Goal: Find specific page/section: Find specific page/section

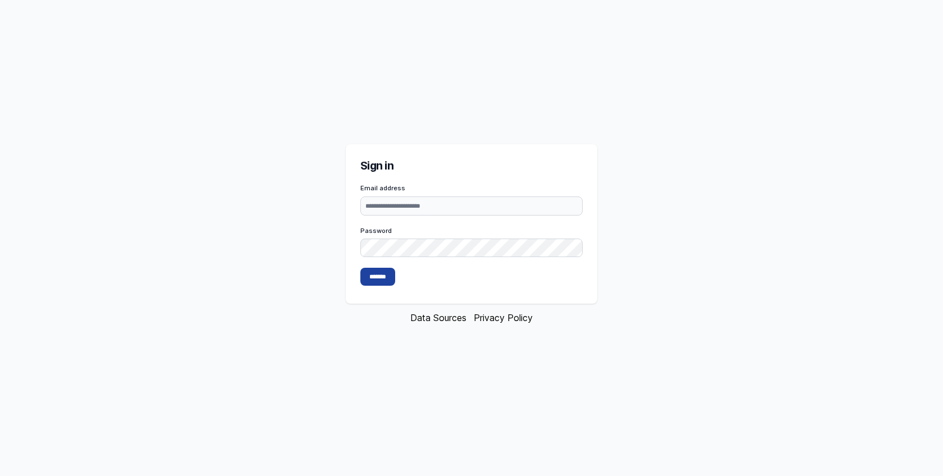
type input "**********"
click at [382, 272] on input "*******" at bounding box center [377, 277] width 35 height 18
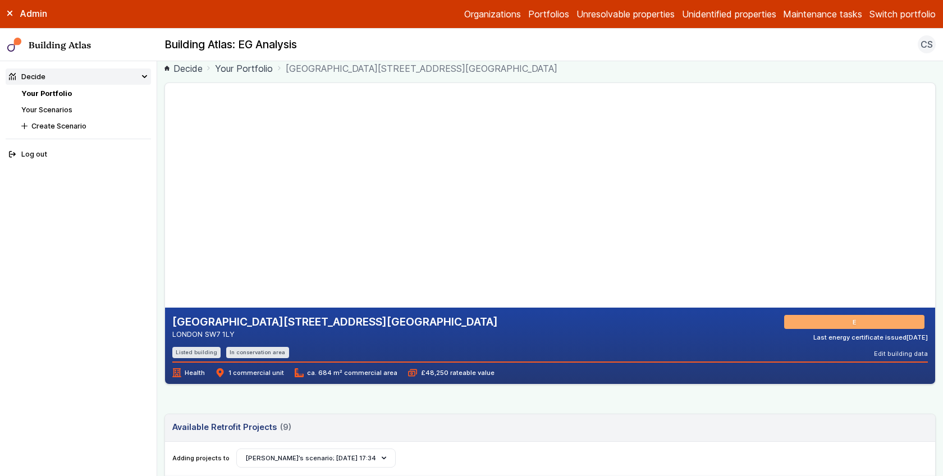
scroll to position [2, 0]
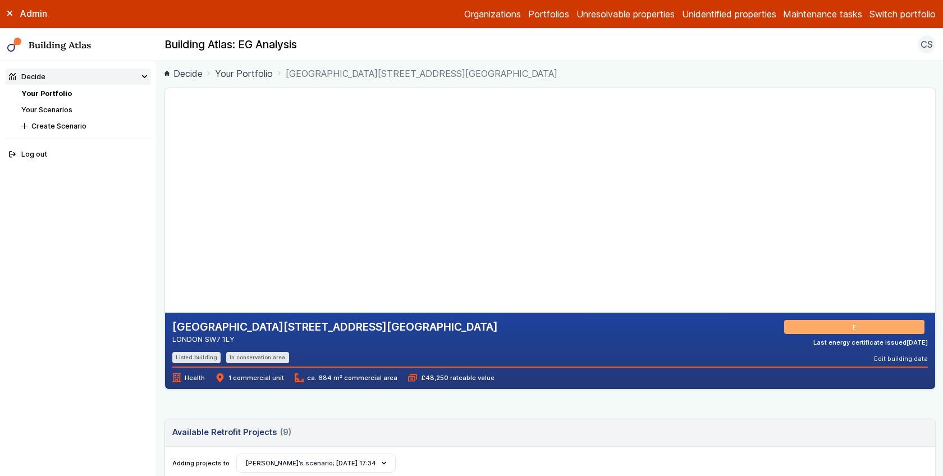
drag, startPoint x: 465, startPoint y: 151, endPoint x: 403, endPoint y: 145, distance: 62.0
click at [165, 145] on gmp-map-3d at bounding box center [165, 200] width 0 height 224
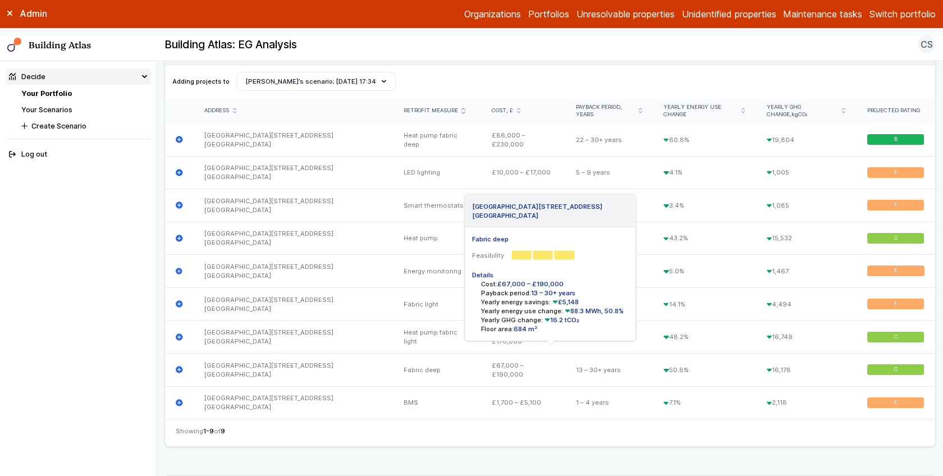
scroll to position [373, 0]
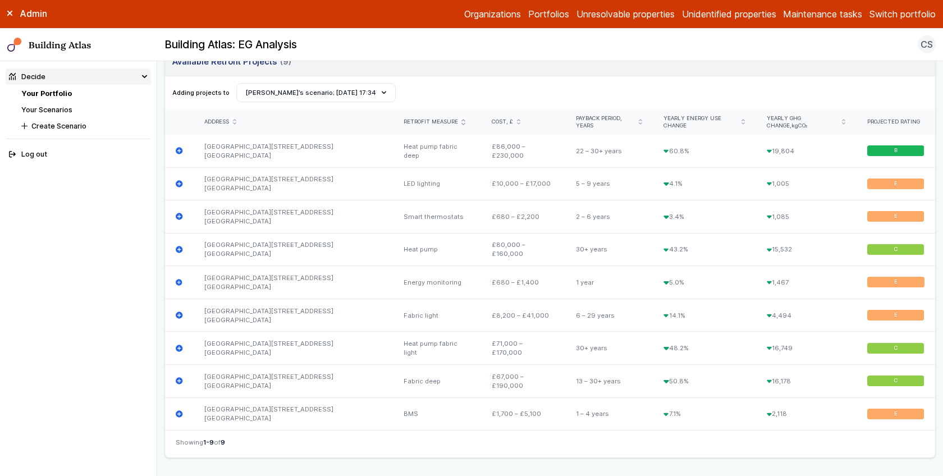
drag, startPoint x: 518, startPoint y: 69, endPoint x: 513, endPoint y: 71, distance: 6.0
click at [513, 71] on header "Available Retrofit Projects 9 (9) Loading" at bounding box center [550, 62] width 770 height 27
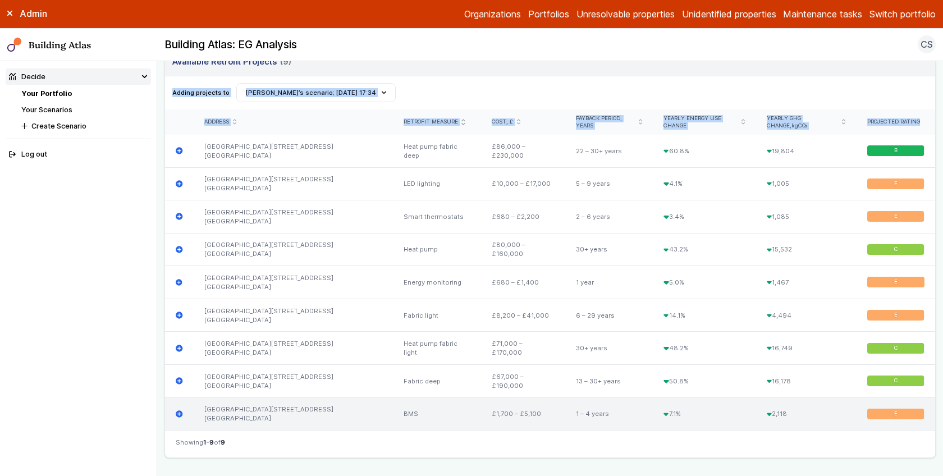
drag, startPoint x: 513, startPoint y: 71, endPoint x: 544, endPoint y: 406, distance: 335.9
click at [544, 406] on div "Available Retrofit Projects 9 (9) Loading Adding projects to Create Scenario [P…" at bounding box center [549, 253] width 771 height 410
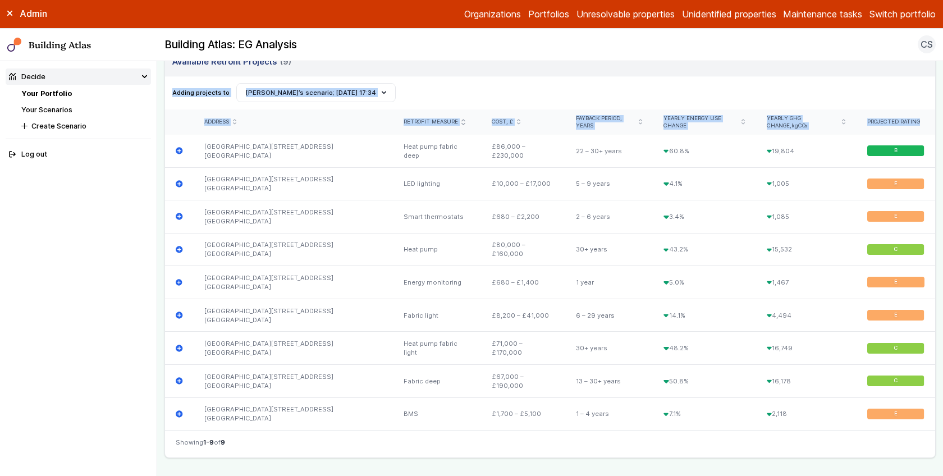
click at [407, 66] on header "Available Retrofit Projects 9 (9) Loading" at bounding box center [550, 62] width 770 height 27
